Goal: Navigation & Orientation: Find specific page/section

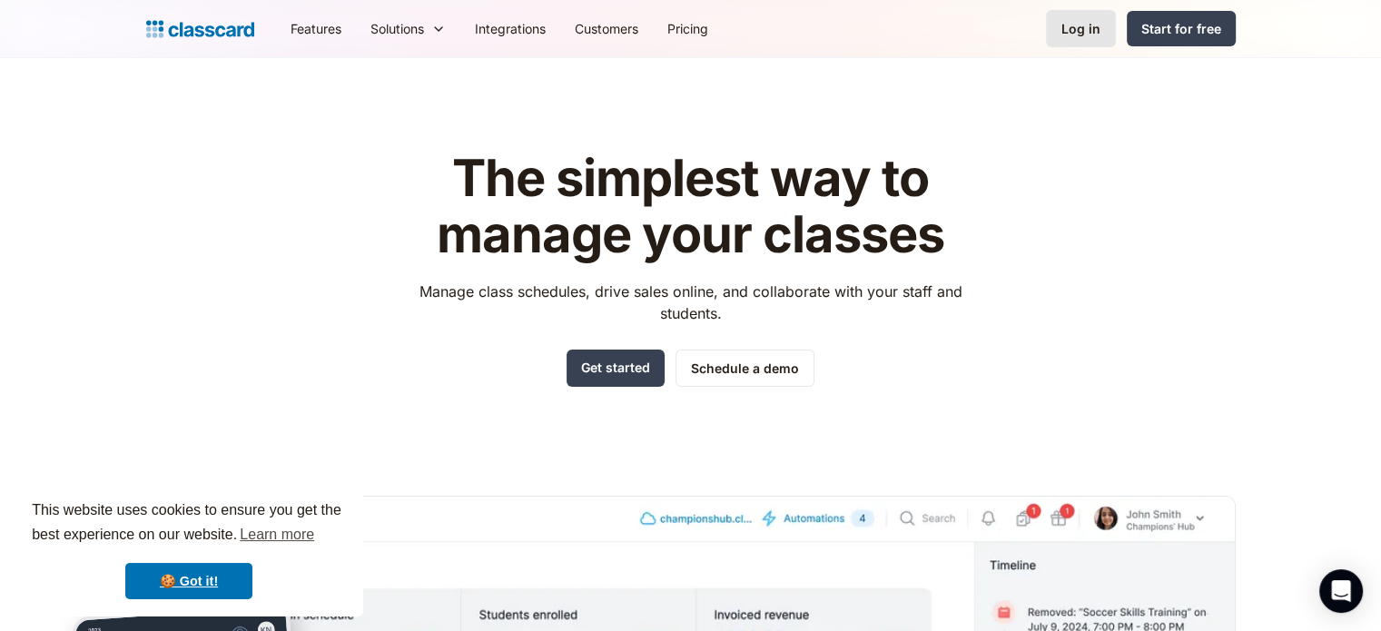
click at [1078, 19] on div "Log in" at bounding box center [1080, 28] width 39 height 19
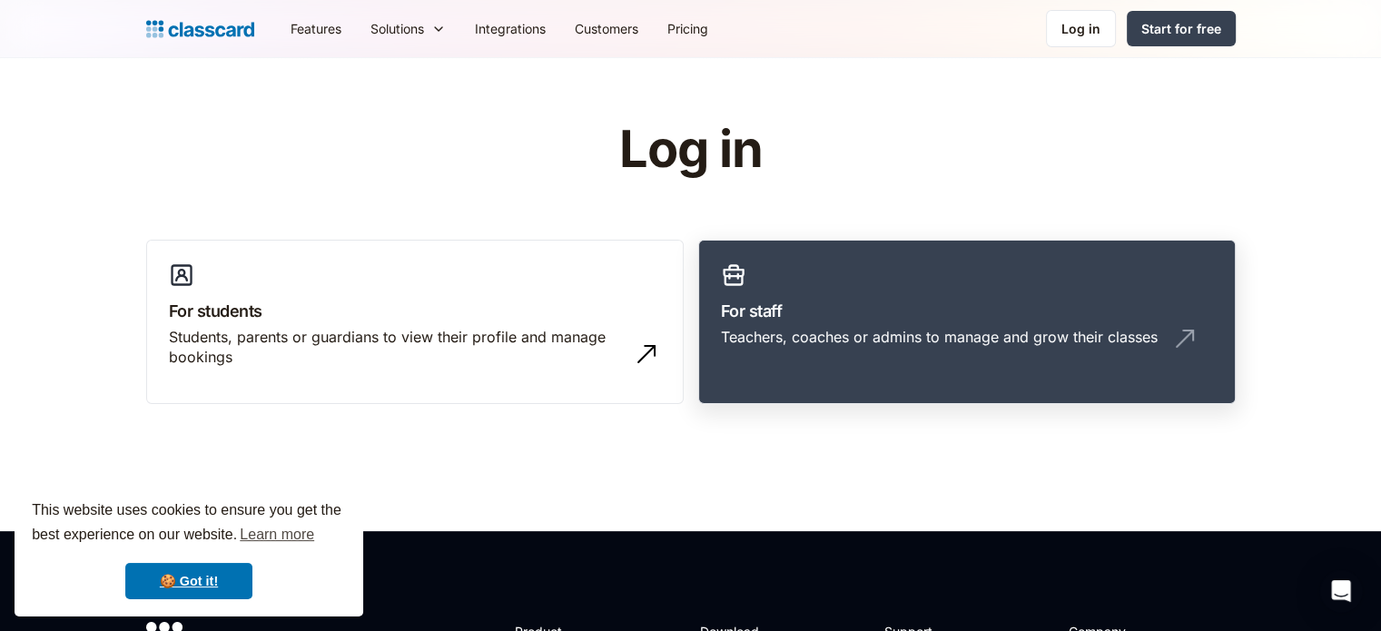
click at [995, 276] on link "For staff Teachers, coaches or admins to manage and grow their classes" at bounding box center [966, 322] width 537 height 165
